Goal: Task Accomplishment & Management: Use online tool/utility

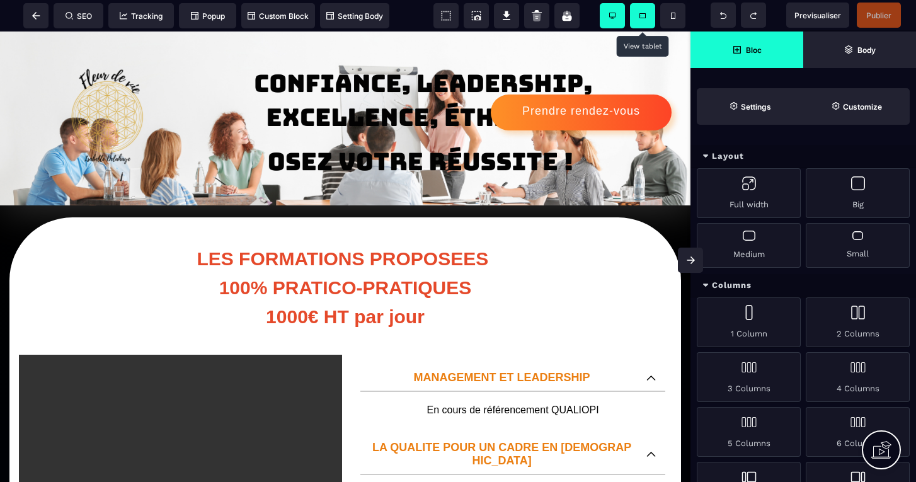
click at [643, 12] on span at bounding box center [642, 15] width 25 height 25
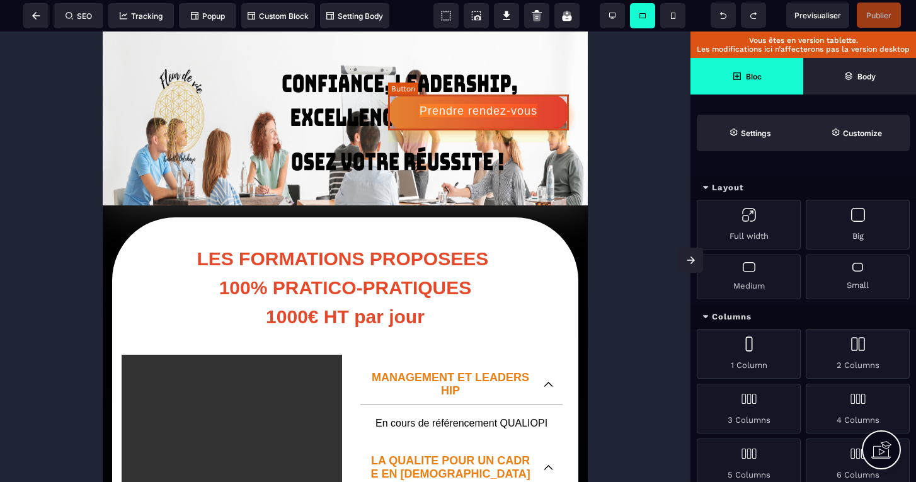
click at [469, 112] on div "Prendre rendez-vous" at bounding box center [479, 111] width 118 height 13
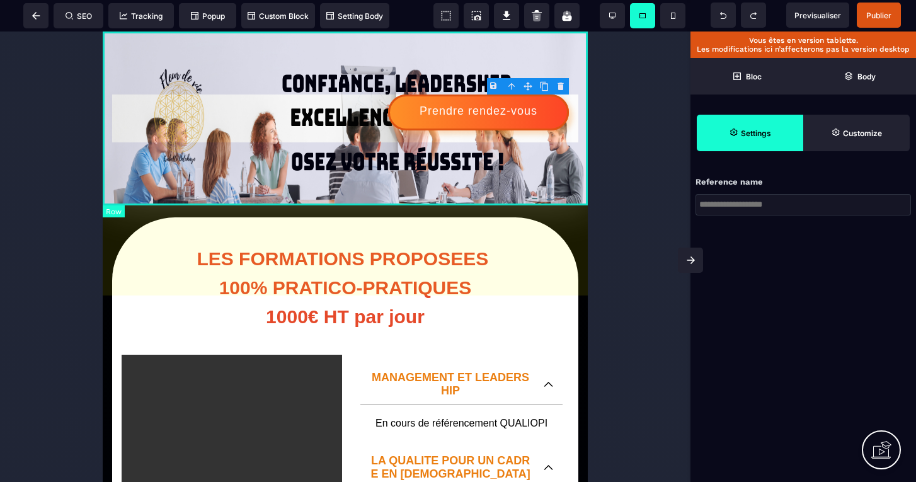
click at [564, 86] on body "B I U S A ******* Row SEO Tracking Popup" at bounding box center [458, 241] width 916 height 482
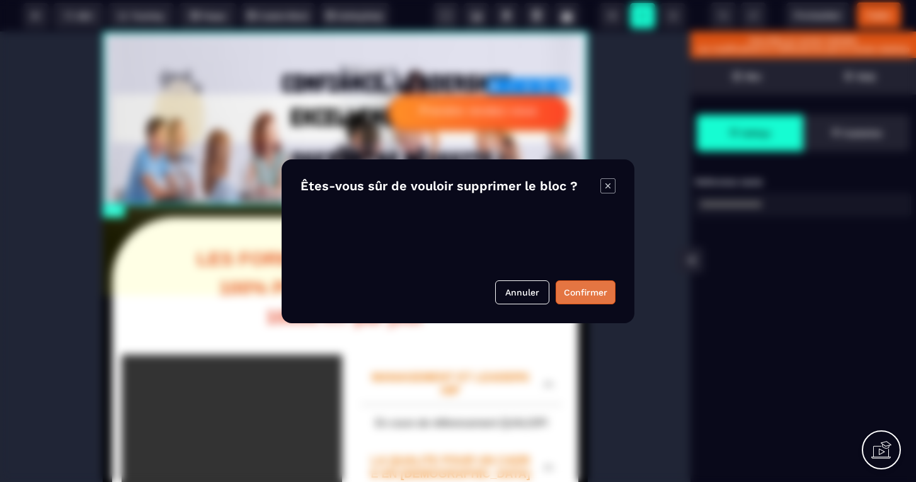
click at [587, 295] on button "Confirmer" at bounding box center [586, 292] width 60 height 24
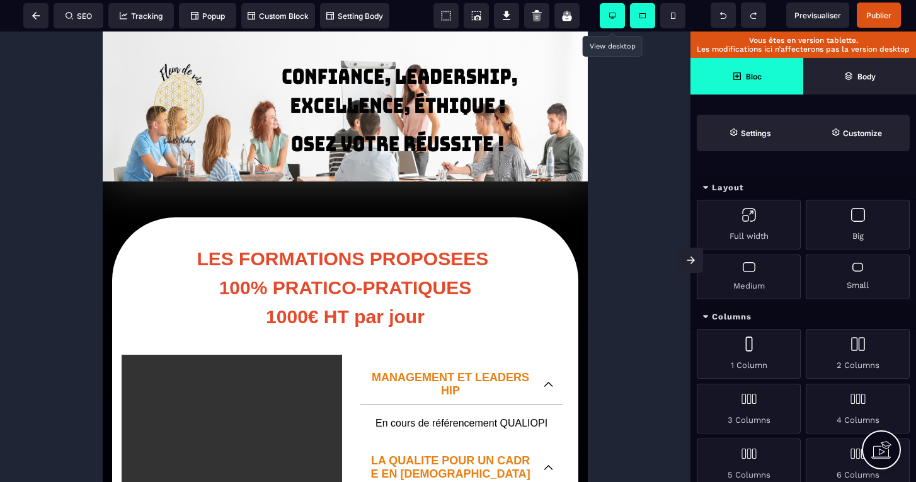
click at [619, 12] on span at bounding box center [612, 15] width 25 height 25
click at [614, 17] on icon at bounding box center [612, 16] width 6 height 6
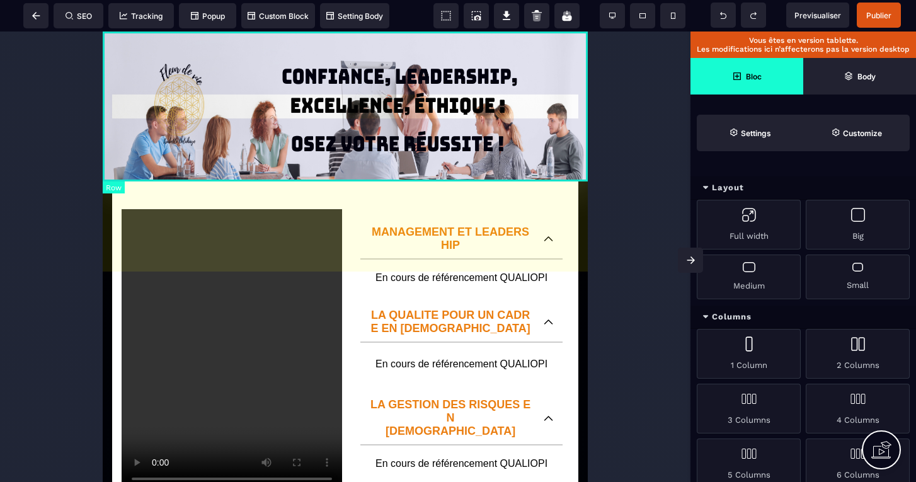
scroll to position [137, 0]
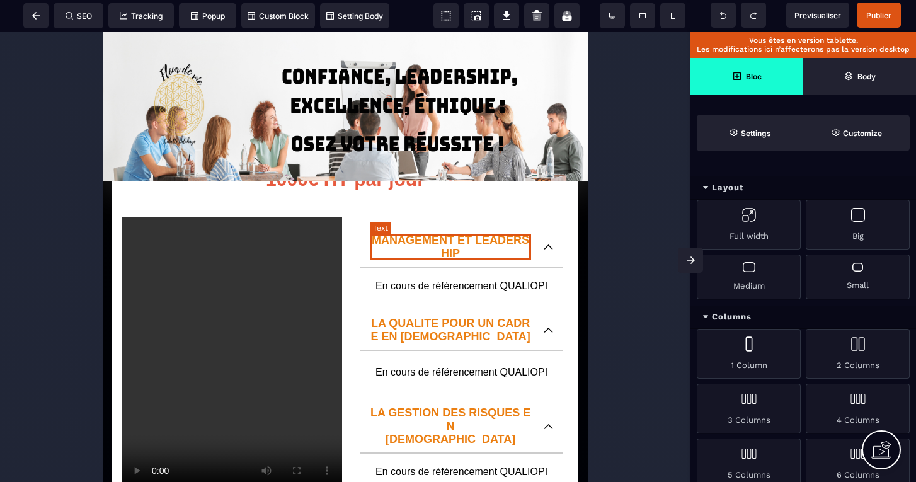
click at [471, 239] on p "MANAGEMENT ET LEADERSHIP" at bounding box center [450, 247] width 161 height 26
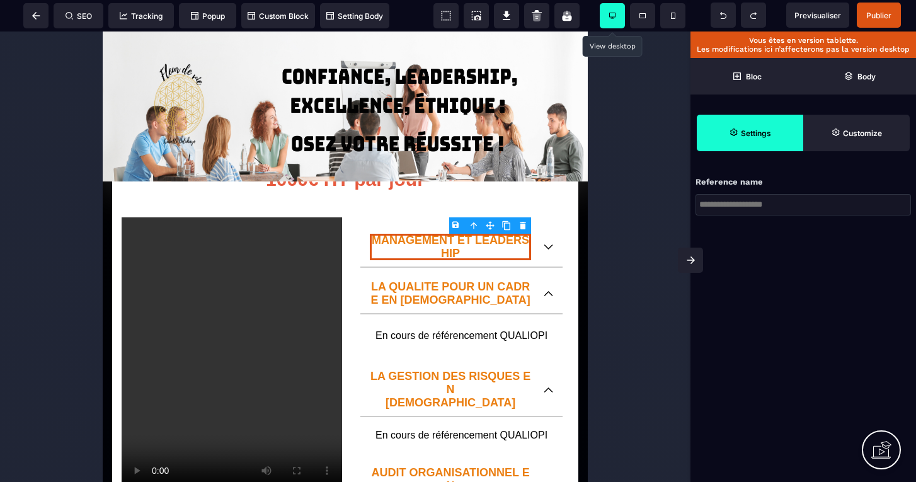
click at [610, 19] on span at bounding box center [612, 15] width 25 height 25
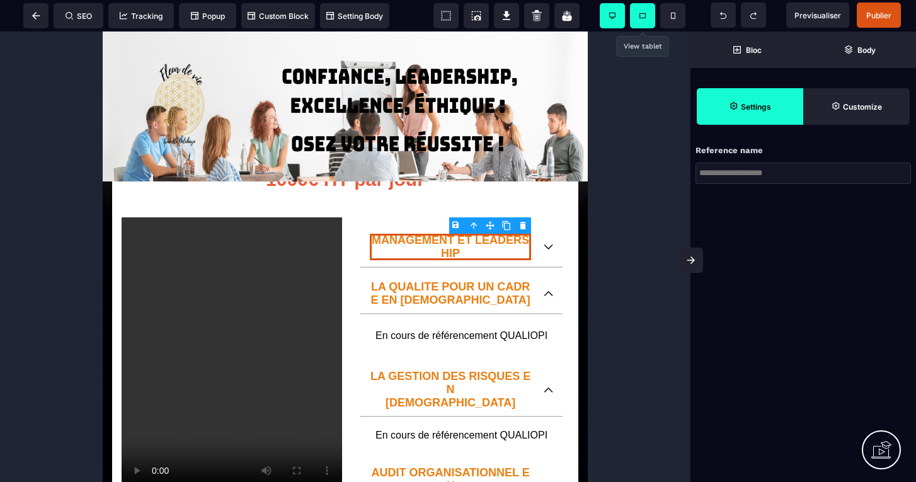
click at [646, 13] on span at bounding box center [642, 15] width 25 height 25
click at [612, 13] on icon at bounding box center [612, 16] width 6 height 6
click at [32, 14] on icon at bounding box center [36, 16] width 8 height 8
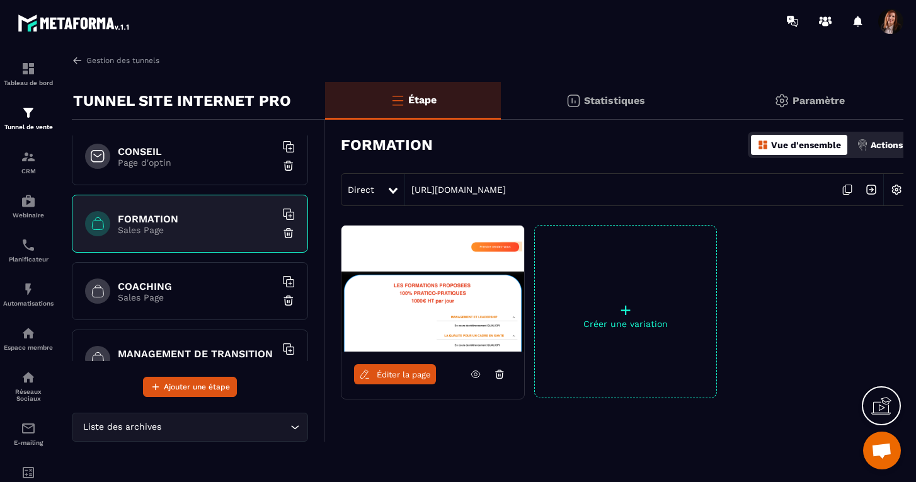
scroll to position [82, 0]
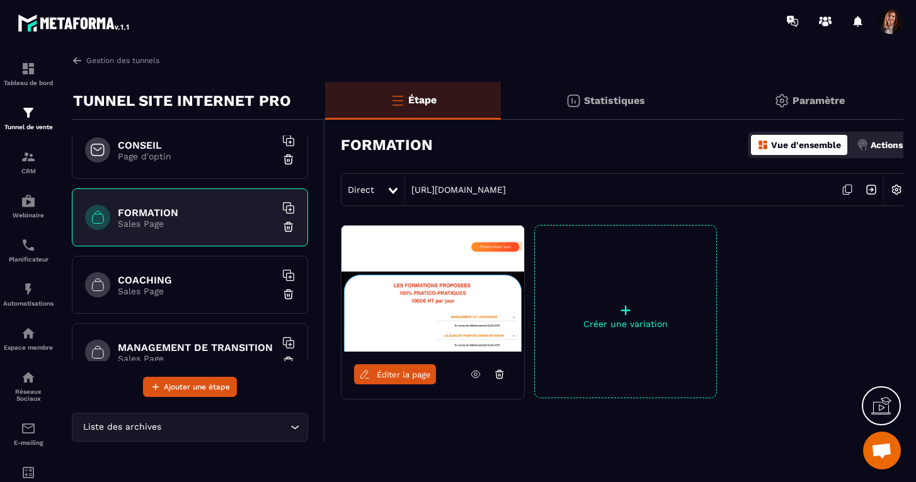
click at [182, 288] on p "Sales Page" at bounding box center [196, 291] width 157 height 10
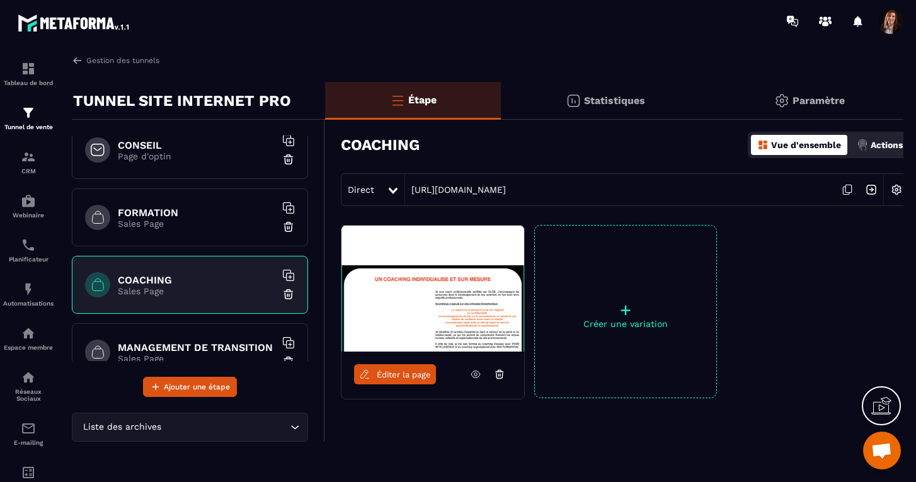
click at [399, 377] on span "Éditer la page" at bounding box center [404, 374] width 54 height 9
